Goal: Task Accomplishment & Management: Complete application form

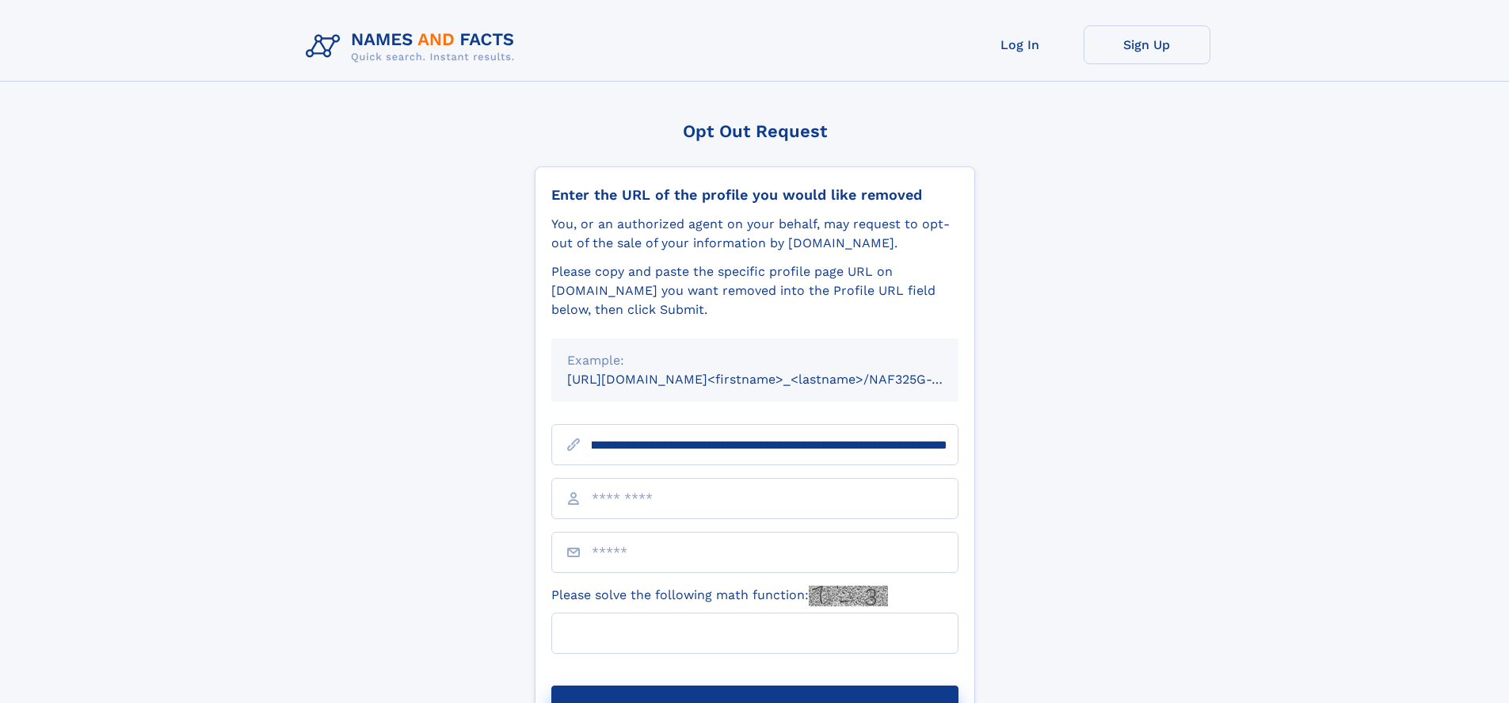
scroll to position [0, 181]
type input "**********"
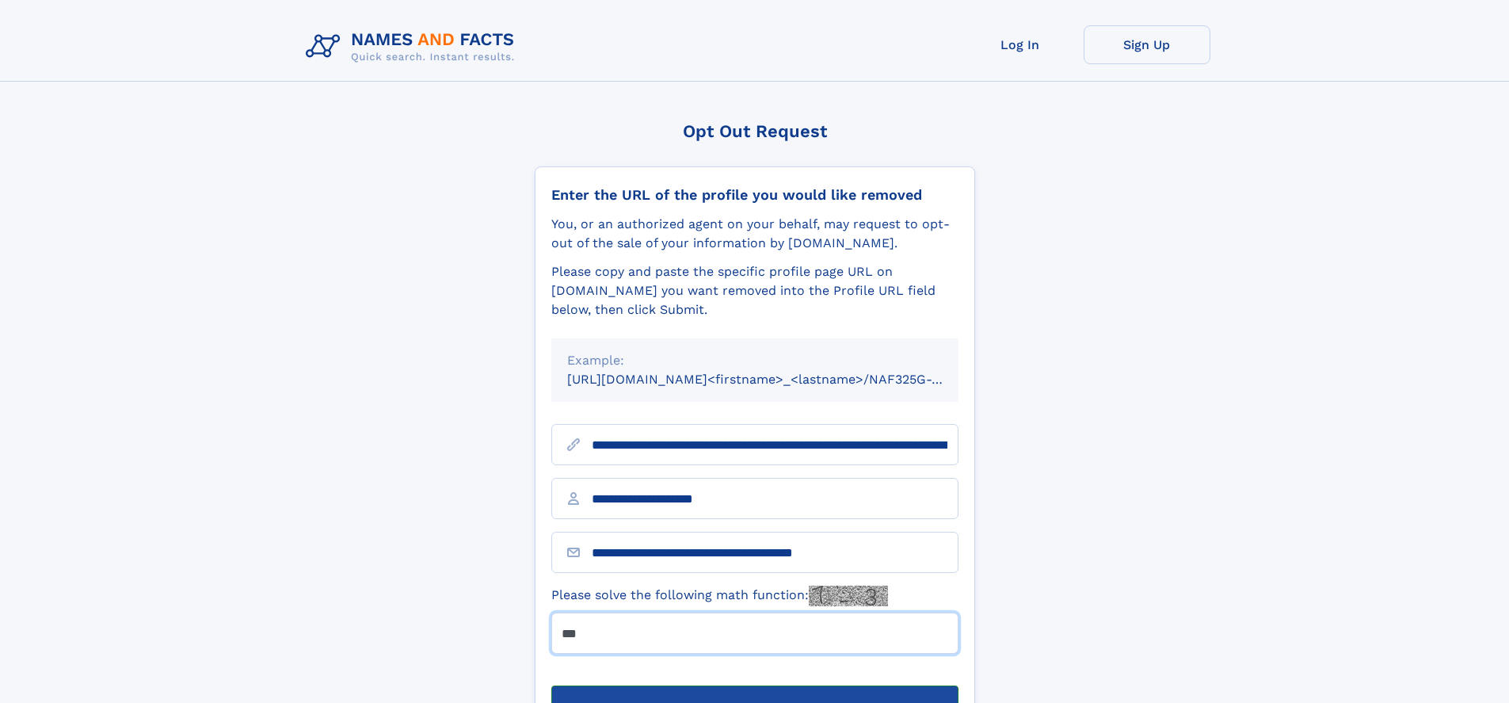
type input "***"
click at [754, 685] on button "Submit Opt Out Request" at bounding box center [754, 710] width 407 height 51
